Goal: Book appointment/travel/reservation

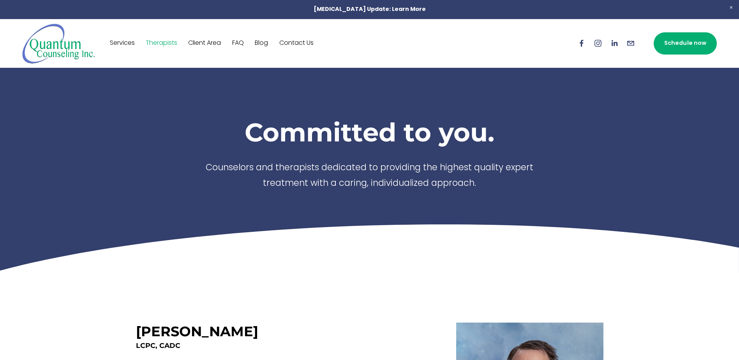
click at [683, 48] on link "Schedule now" at bounding box center [685, 43] width 63 height 22
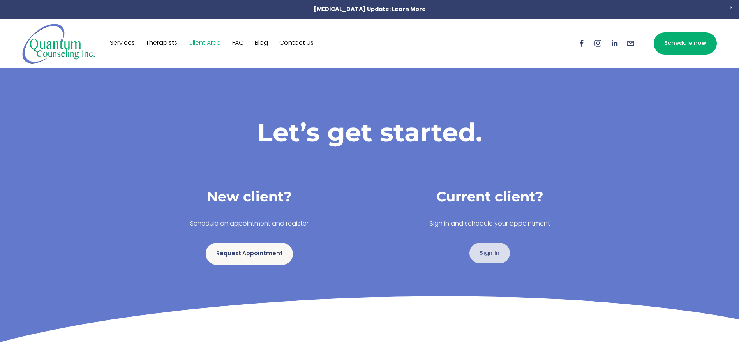
click at [487, 255] on link "Sign In" at bounding box center [490, 253] width 41 height 21
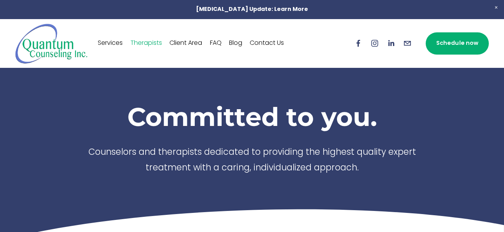
click at [454, 48] on link "Schedule now" at bounding box center [457, 43] width 63 height 22
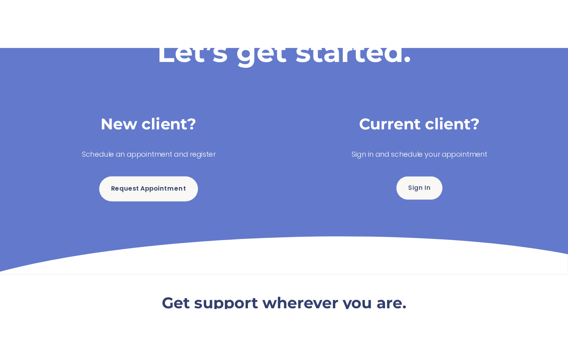
scroll to position [117, 0]
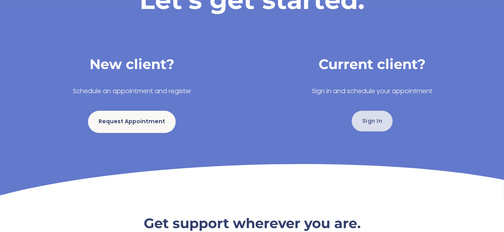
click at [373, 120] on link "Sign In" at bounding box center [372, 121] width 41 height 21
